Goal: Task Accomplishment & Management: Complete application form

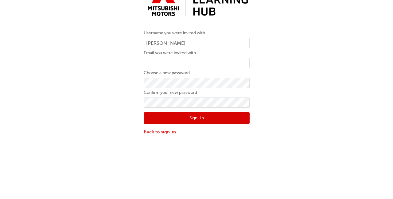
type input "[PERSON_NAME]"
click at [191, 100] on input "email" at bounding box center [197, 101] width 106 height 10
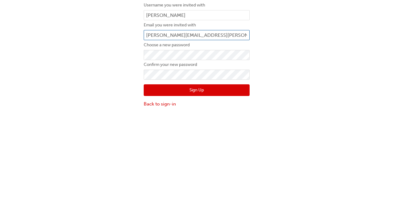
type input "dominic.rabang@irelands.com.au"
click at [197, 133] on label "Confirm your new password" at bounding box center [197, 131] width 106 height 7
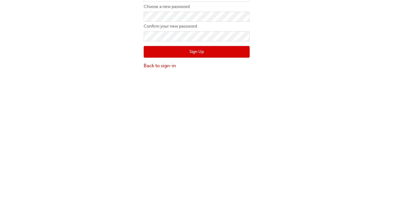
click at [205, 152] on button "Sign Up" at bounding box center [197, 157] width 106 height 12
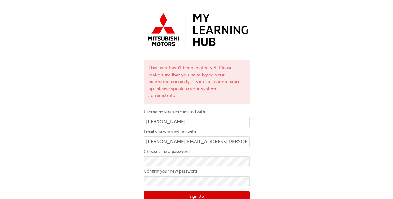
scroll to position [20, 0]
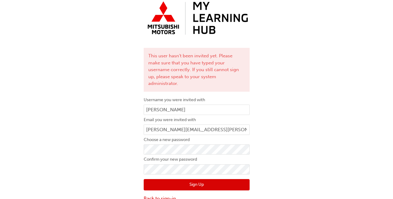
click at [201, 179] on button "Sign Up" at bounding box center [197, 185] width 106 height 12
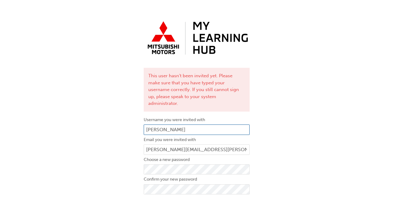
click at [213, 126] on input "[PERSON_NAME]" at bounding box center [197, 130] width 106 height 10
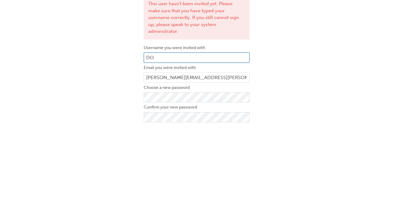
type input "D"
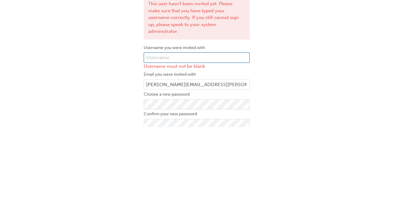
type input "W"
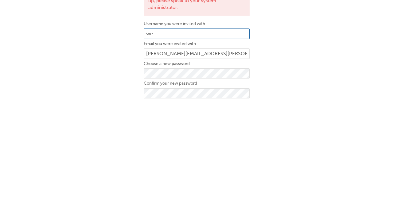
type input "w"
type input "[PERSON_NAME]"
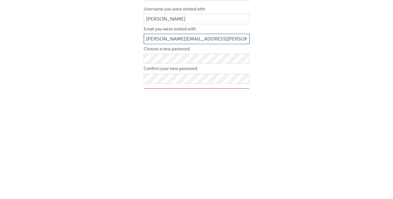
scroll to position [20, 0]
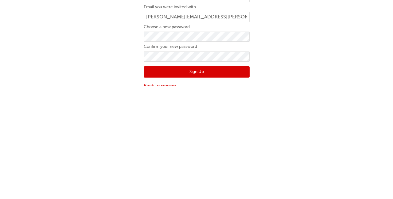
click at [203, 179] on button "Sign Up" at bounding box center [197, 185] width 106 height 12
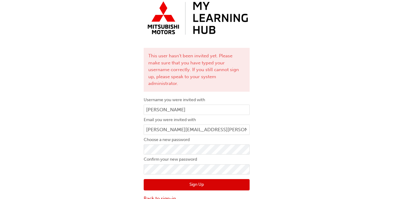
click at [207, 179] on button "Sign Up" at bounding box center [197, 185] width 106 height 12
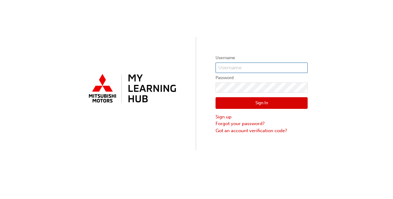
click at [247, 65] on input "text" at bounding box center [262, 68] width 92 height 10
click at [252, 66] on input "text" at bounding box center [262, 68] width 92 height 10
type input "d"
type input "[PERSON_NAME]"
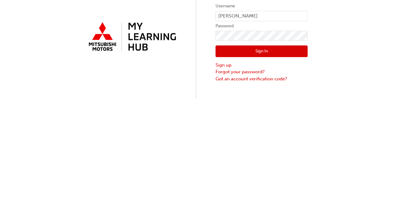
click at [287, 104] on button "Sign In" at bounding box center [262, 103] width 92 height 12
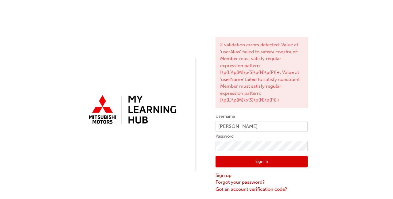
click at [281, 187] on link "Got an account verification code?" at bounding box center [262, 189] width 92 height 7
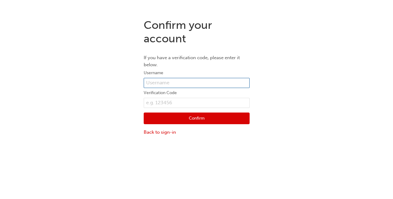
click at [216, 82] on input "text" at bounding box center [197, 83] width 106 height 10
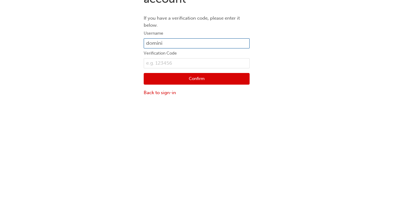
type input "dominic"
type input "D"
type input "dominic.rabang@irelands.com.au"
click at [206, 116] on button "Confirm" at bounding box center [197, 119] width 106 height 12
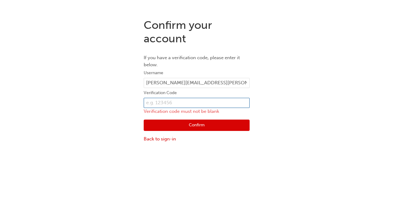
click at [204, 101] on input "text" at bounding box center [197, 103] width 106 height 10
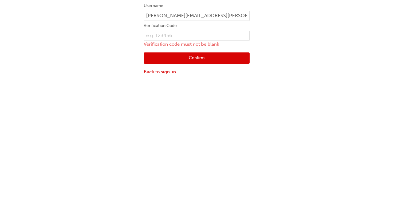
click at [200, 123] on button "Confirm" at bounding box center [197, 126] width 106 height 12
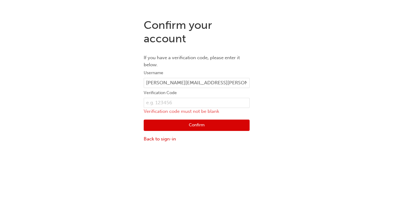
click at [393, 21] on div "Confirm your account If you have a verification code, please enter it below. Us…" at bounding box center [196, 81] width 393 height 134
click at [206, 103] on input "text" at bounding box center [197, 103] width 106 height 10
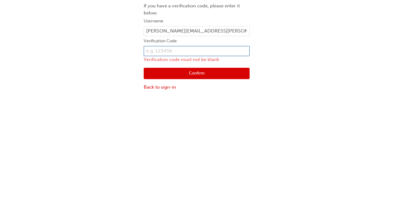
click at [185, 103] on input "text" at bounding box center [197, 103] width 106 height 10
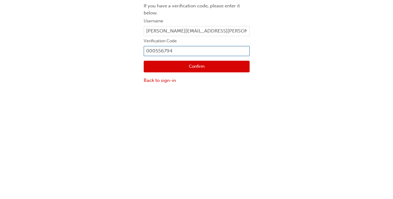
type input "0005567944"
click at [208, 117] on button "Confirm" at bounding box center [197, 119] width 106 height 12
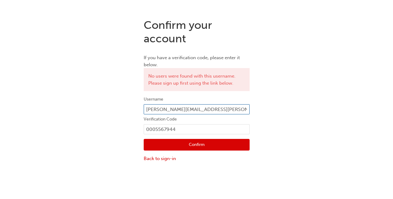
click at [228, 112] on input "dominic.rabang@irelands.com.au" at bounding box center [197, 109] width 106 height 10
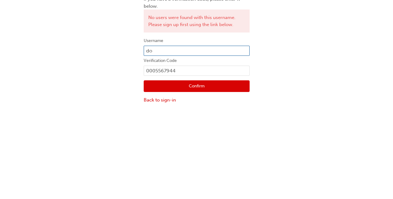
type input "d"
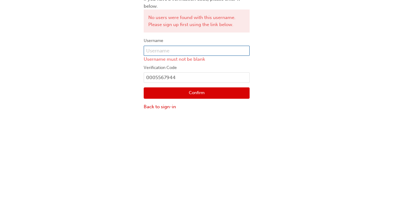
type input "d"
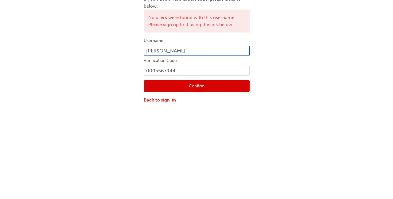
type input "[PERSON_NAME]"
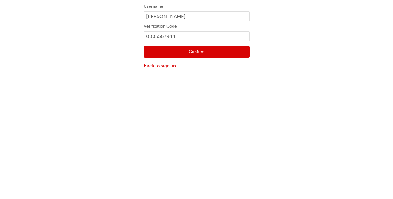
click at [214, 145] on button "Confirm" at bounding box center [197, 145] width 106 height 12
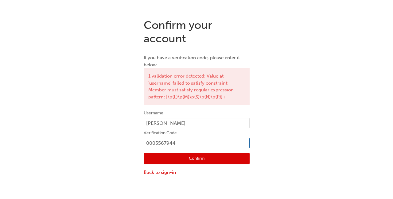
click at [195, 145] on input "0005567944" at bounding box center [197, 143] width 106 height 10
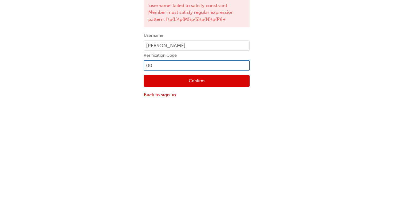
type input "0"
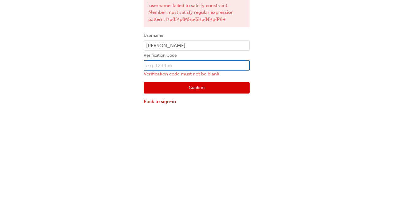
click at [189, 146] on input "text" at bounding box center [197, 143] width 106 height 10
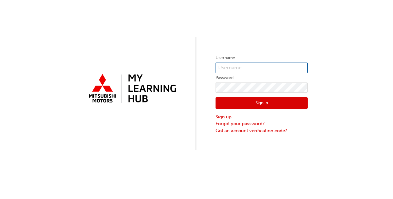
click at [274, 68] on input "text" at bounding box center [262, 68] width 92 height 10
type input "[PERSON_NAME]"
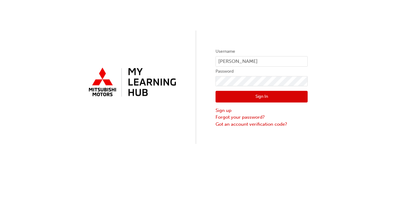
click at [313, 35] on div "Username DOMINIC RABANG Password Sign In Sign up Forgot your password? Got an a…" at bounding box center [196, 75] width 393 height 151
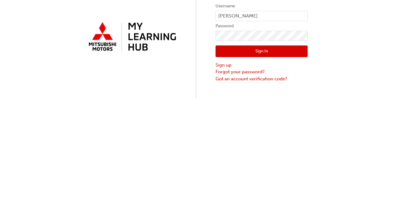
click at [280, 104] on button "Sign In" at bounding box center [262, 103] width 92 height 12
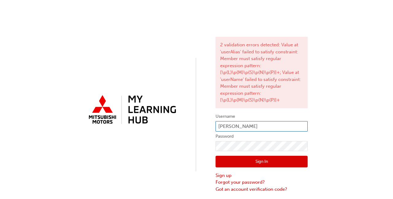
click at [284, 123] on input "[PERSON_NAME]" at bounding box center [262, 126] width 92 height 10
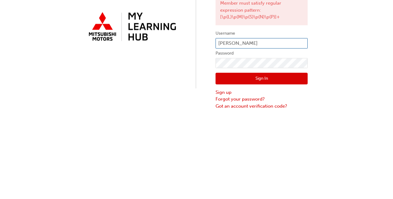
click at [239, 123] on input "[PERSON_NAME]" at bounding box center [262, 126] width 92 height 10
click at [243, 125] on input "[PERSON_NAME]" at bounding box center [262, 126] width 92 height 10
type input "DOMINICRABANG"
click at [273, 157] on button "Sign In" at bounding box center [262, 162] width 92 height 12
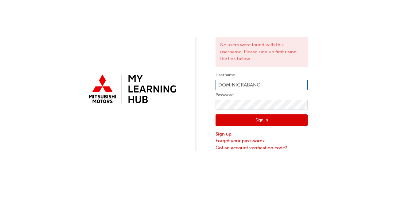
click at [238, 82] on input "DOMINICRABANG" at bounding box center [262, 85] width 92 height 10
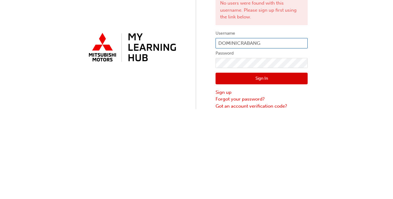
click at [239, 82] on input "DOMINICRABANG" at bounding box center [262, 85] width 92 height 10
type input "[PERSON_NAME]"
click at [269, 118] on button "Sign In" at bounding box center [262, 121] width 92 height 12
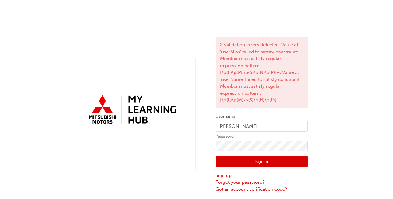
click at [270, 90] on div "2 validation errors detected: Value at 'userAlias' failed to satisfy constraint…" at bounding box center [262, 73] width 92 height 72
click at [267, 82] on div "2 validation errors detected: Value at 'userAlias' failed to satisfy constraint…" at bounding box center [262, 73] width 92 height 72
click at [269, 77] on div "2 validation errors detected: Value at 'userAlias' failed to satisfy constraint…" at bounding box center [262, 73] width 92 height 72
click at [242, 71] on div "2 validation errors detected: Value at 'userAlias' failed to satisfy constraint…" at bounding box center [262, 73] width 92 height 72
click at [250, 96] on div "2 validation errors detected: Value at 'userAlias' failed to satisfy constraint…" at bounding box center [262, 73] width 92 height 72
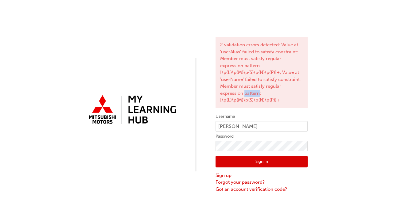
click at [252, 100] on div "2 validation errors detected: Value at 'userAlias' failed to satisfy constraint…" at bounding box center [262, 73] width 92 height 72
click at [259, 68] on div "2 validation errors detected: Value at 'userAlias' failed to satisfy constraint…" at bounding box center [262, 73] width 92 height 72
click at [259, 70] on div "2 validation errors detected: Value at 'userAlias' failed to satisfy constraint…" at bounding box center [262, 73] width 92 height 72
click at [357, 150] on div "2 validation errors detected: Value at 'userAlias' failed to satisfy constraint…" at bounding box center [196, 96] width 393 height 193
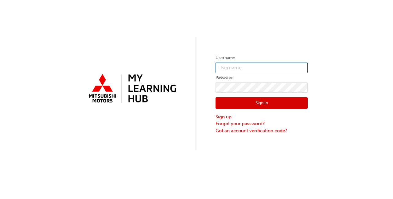
click at [285, 68] on input "text" at bounding box center [262, 68] width 92 height 10
click at [256, 68] on input "text" at bounding box center [262, 68] width 92 height 10
type input "[PERSON_NAME]"
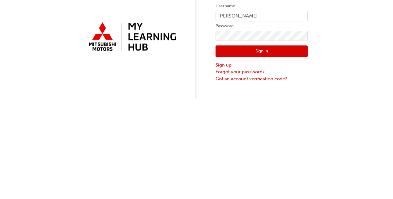
click at [275, 103] on button "Sign In" at bounding box center [262, 103] width 92 height 12
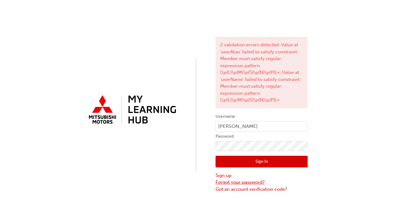
click at [251, 179] on link "Forgot your password?" at bounding box center [262, 182] width 92 height 7
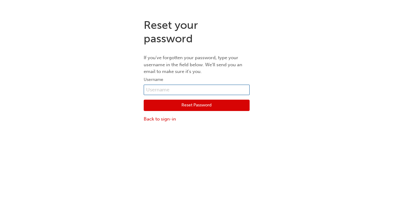
click at [187, 90] on input "text" at bounding box center [197, 90] width 106 height 10
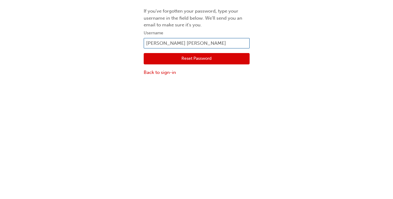
type input "[PERSON_NAME]"
click at [206, 104] on button "Reset Password" at bounding box center [197, 106] width 106 height 12
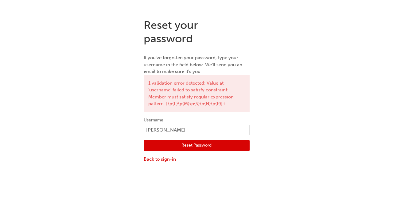
click at [187, 99] on div "1 validation error detected: Value at 'username' failed to satisfy constraint: …" at bounding box center [197, 93] width 106 height 37
click at [204, 105] on div "1 validation error detected: Value at 'username' failed to satisfy constraint: …" at bounding box center [197, 93] width 106 height 37
click at [179, 109] on div "1 validation error detected: Value at 'username' failed to satisfy constraint: …" at bounding box center [197, 93] width 106 height 37
click at [175, 108] on div "1 validation error detected: Value at 'username' failed to satisfy constraint: …" at bounding box center [197, 93] width 106 height 37
click at [192, 98] on div "1 validation error detected: Value at 'username' failed to satisfy constraint: …" at bounding box center [197, 93] width 106 height 37
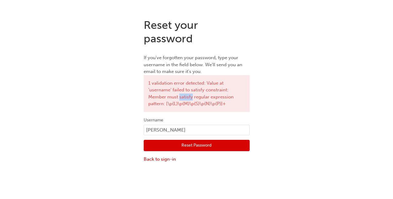
click at [194, 100] on div "1 validation error detected: Value at 'username' failed to satisfy constraint: …" at bounding box center [197, 93] width 106 height 37
click at [389, 131] on div "Reset your password If you've forgotten your password, type your username in th…" at bounding box center [196, 91] width 393 height 154
